Goal: Task Accomplishment & Management: Manage account settings

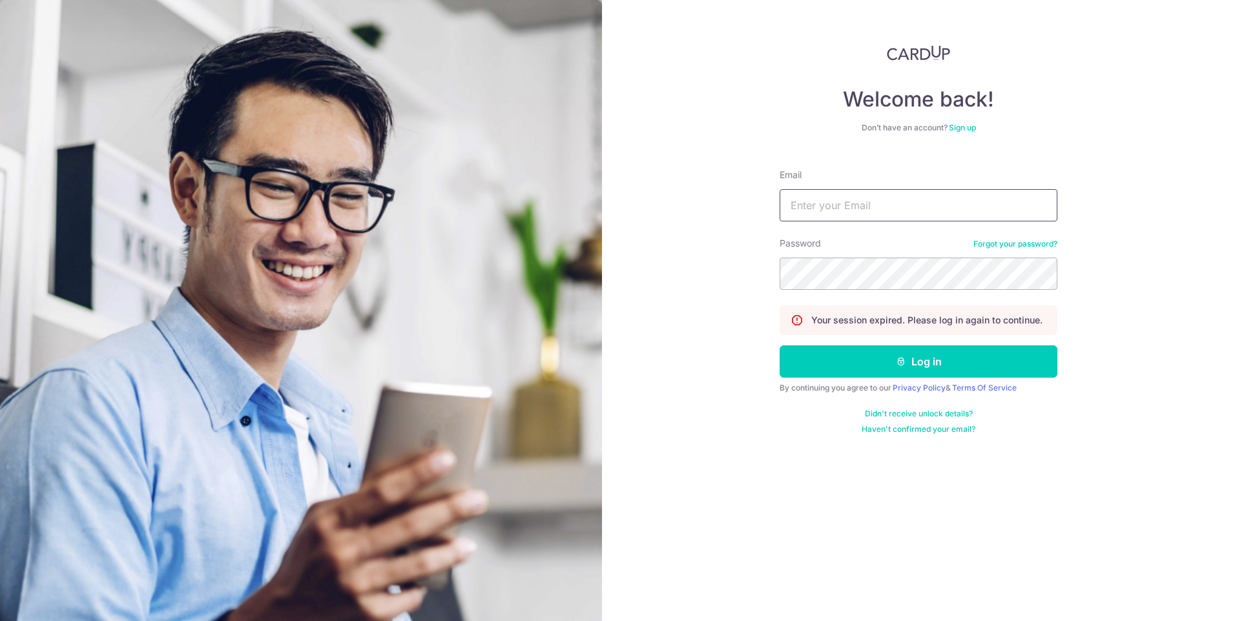
type input "[PERSON_NAME][EMAIL_ADDRESS][DOMAIN_NAME]"
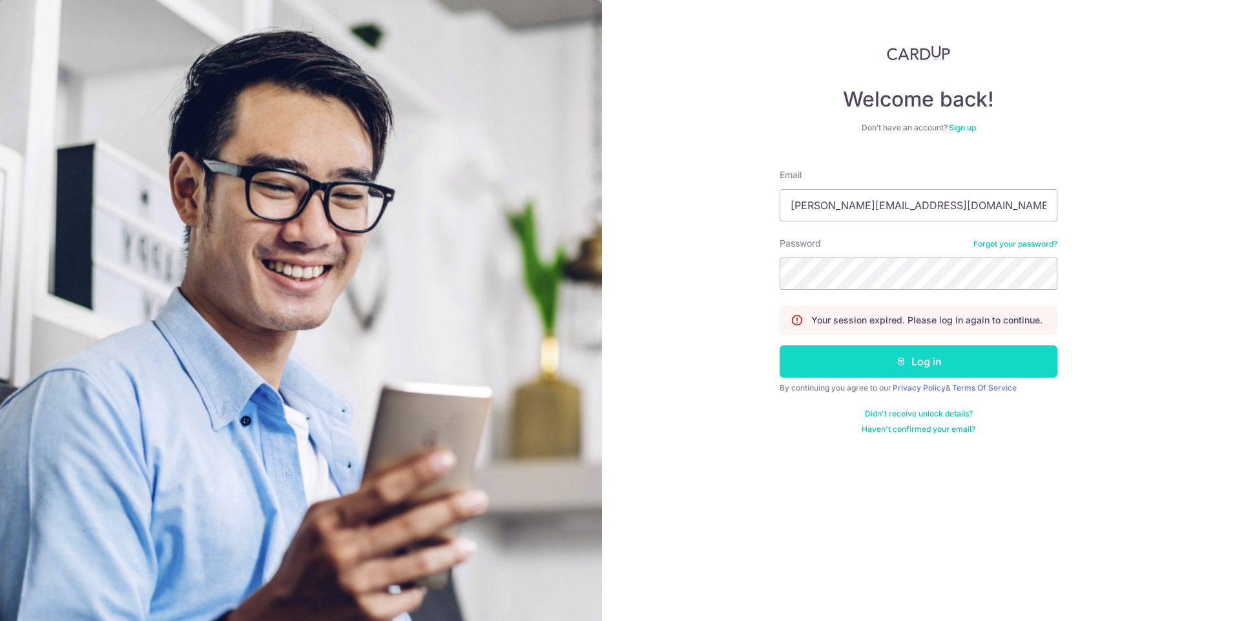
click at [941, 362] on button "Log in" at bounding box center [918, 361] width 278 height 32
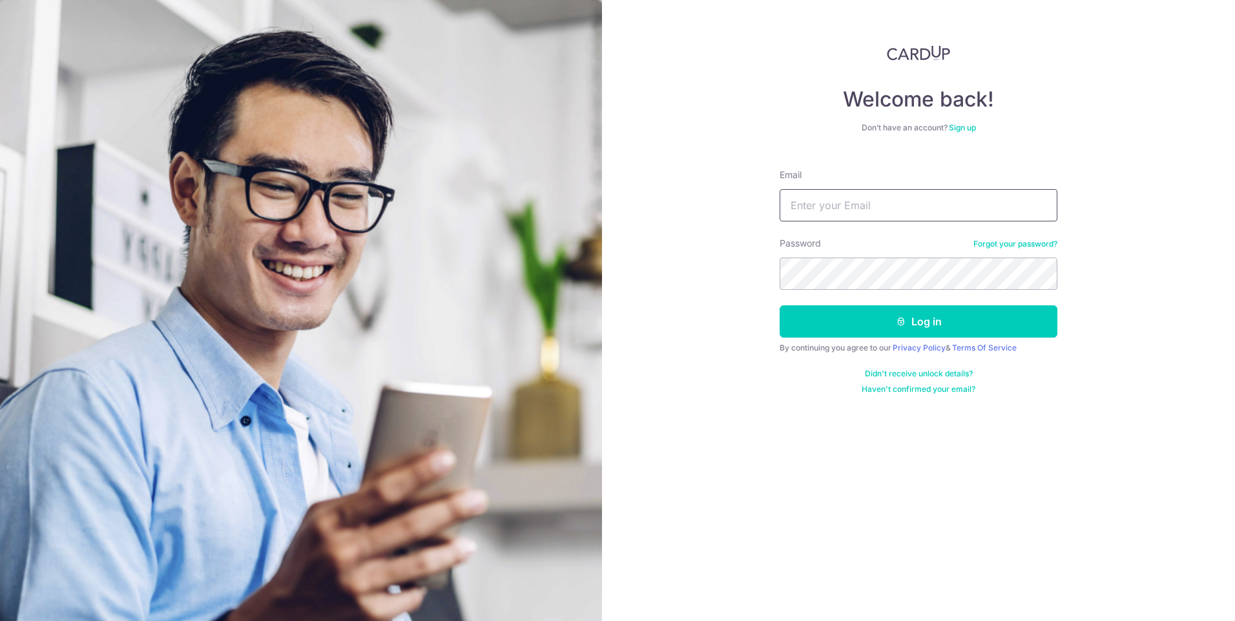
click at [817, 205] on input "Email" at bounding box center [918, 205] width 278 height 32
type input "[PERSON_NAME][EMAIL_ADDRESS][DOMAIN_NAME]"
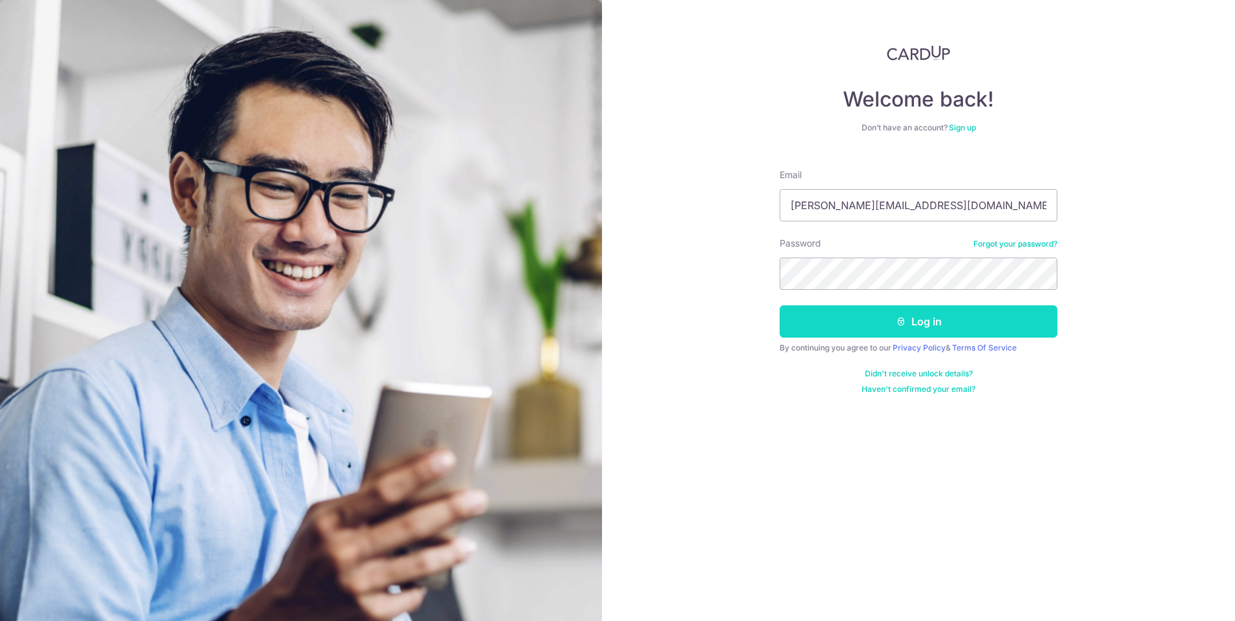
click at [845, 321] on button "Log in" at bounding box center [918, 321] width 278 height 32
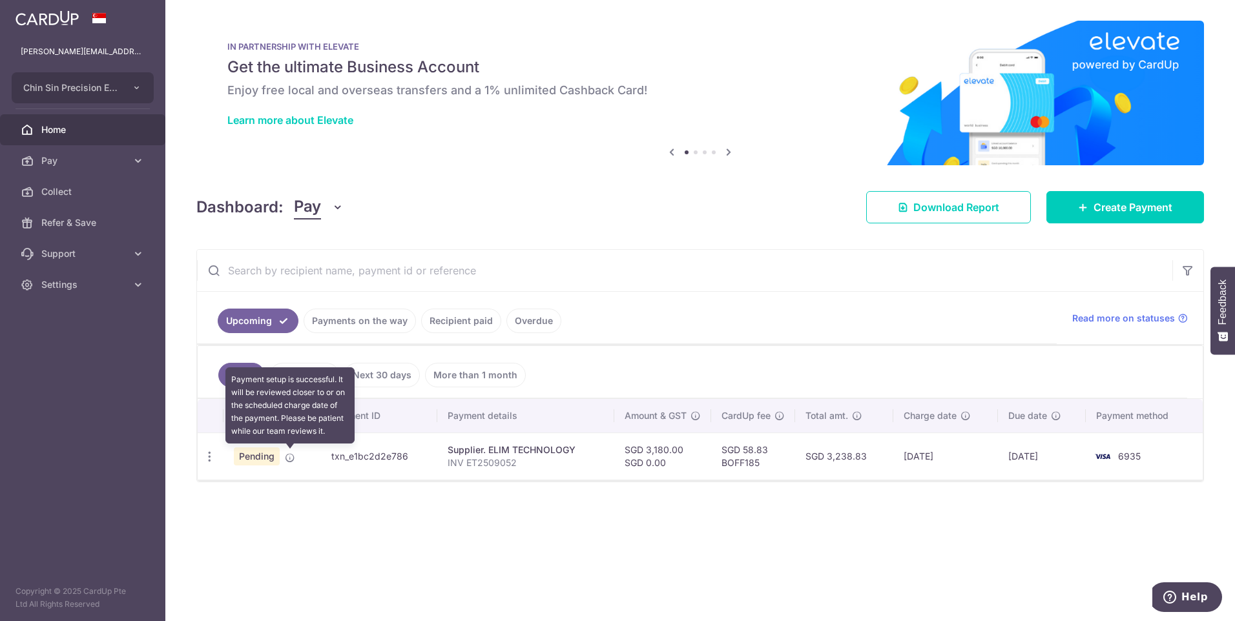
click at [289, 458] on icon at bounding box center [290, 458] width 10 height 10
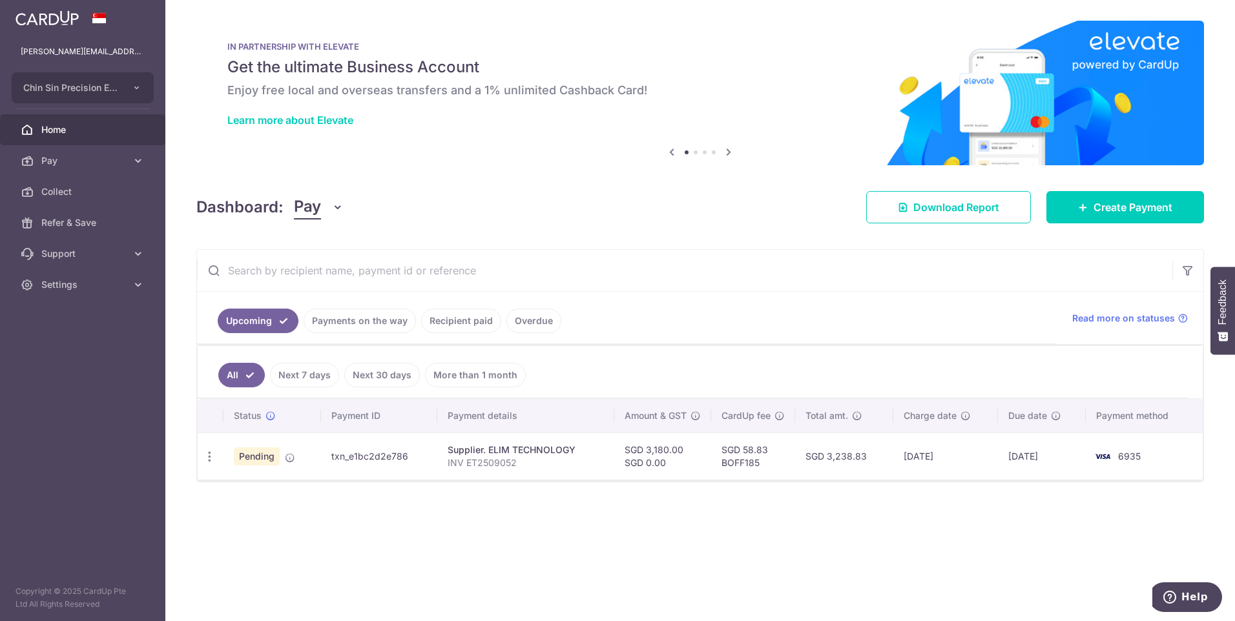
click at [366, 322] on link "Payments on the way" at bounding box center [359, 321] width 112 height 25
